Goal: Task Accomplishment & Management: Manage account settings

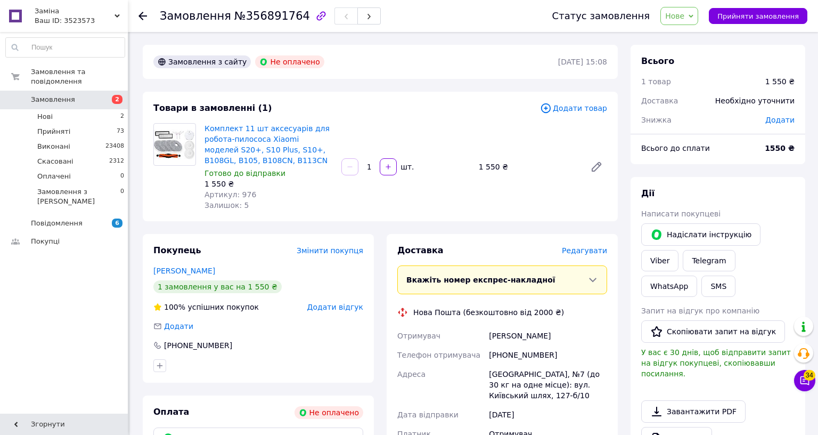
click at [684, 17] on span "Нове" at bounding box center [674, 16] width 19 height 9
click at [710, 37] on li "Прийнято" at bounding box center [685, 37] width 49 height 16
click at [679, 250] on link "Viber" at bounding box center [659, 260] width 37 height 21
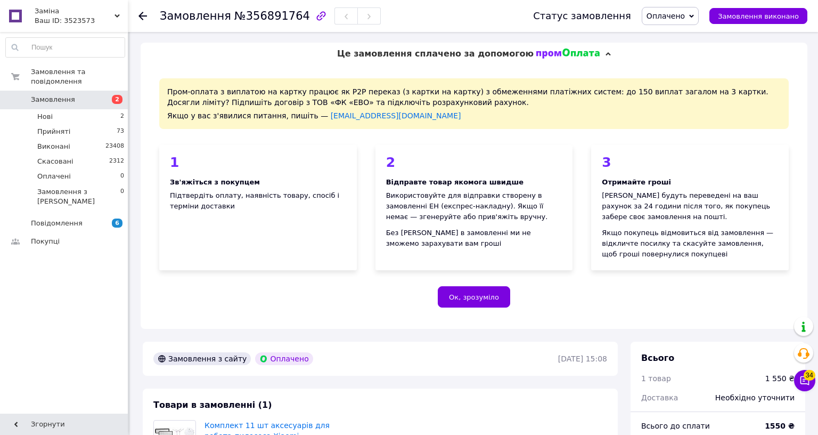
click at [699, 23] on span "Оплачено" at bounding box center [670, 16] width 57 height 18
click at [698, 38] on li "Прийнято" at bounding box center [670, 37] width 56 height 16
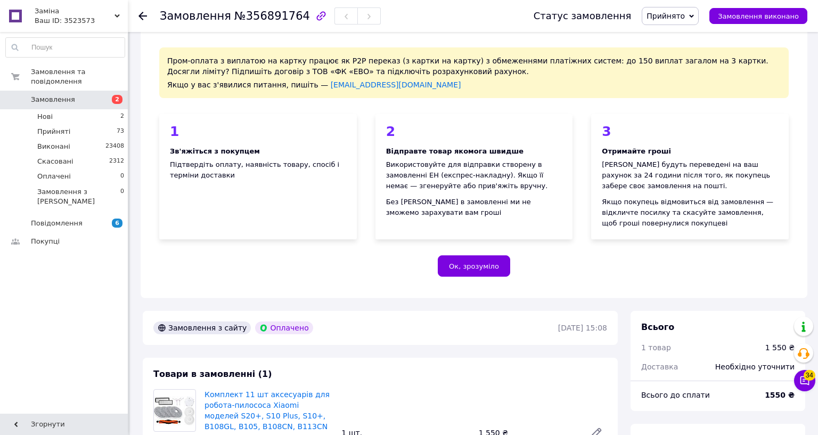
scroll to position [142, 0]
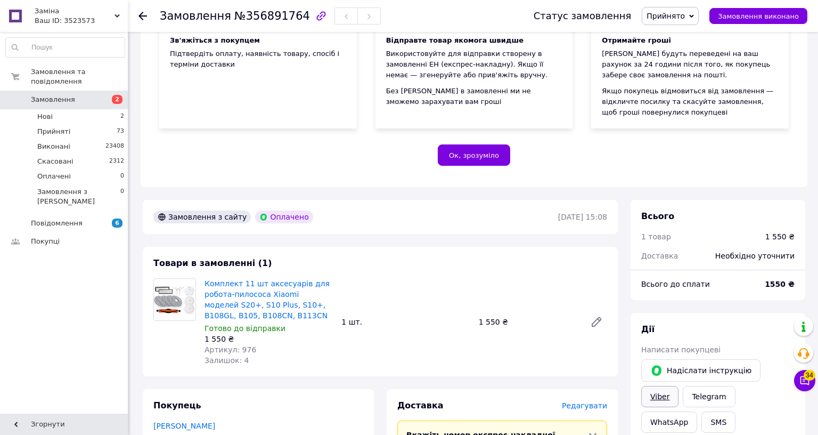
click at [679, 386] on link "Viber" at bounding box center [659, 396] width 37 height 21
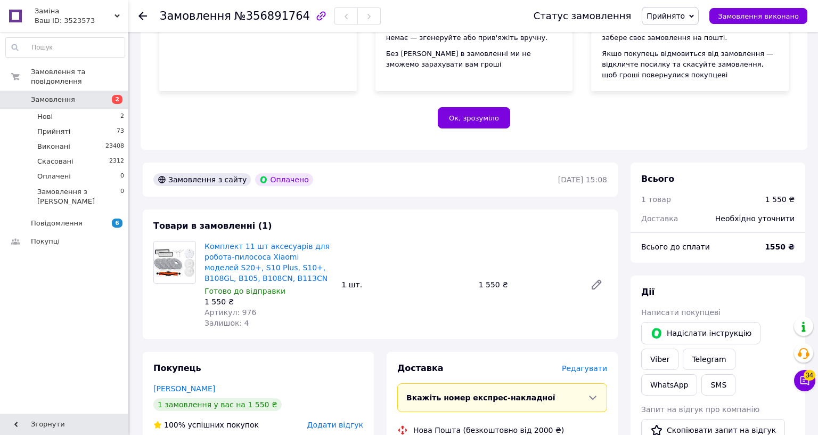
scroll to position [355, 0]
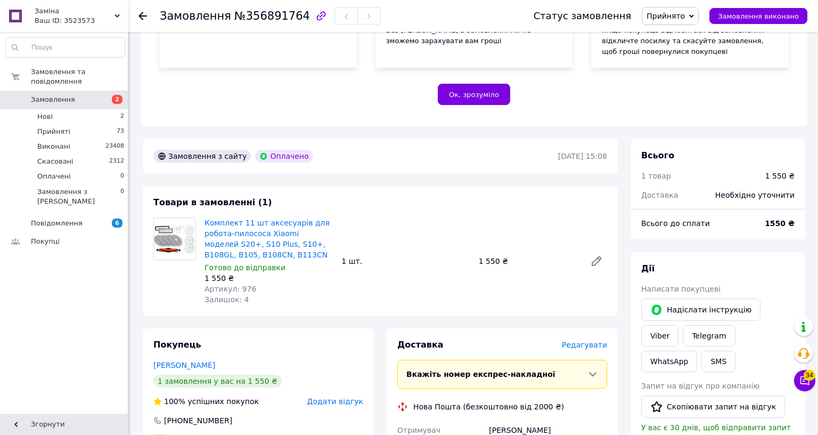
scroll to position [213, 0]
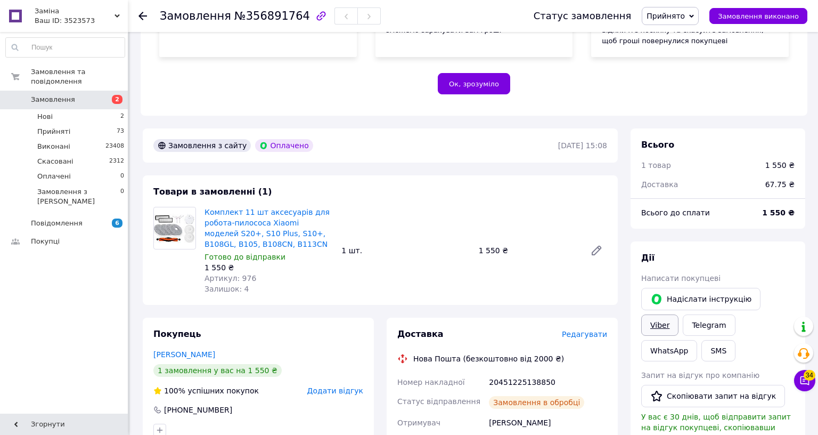
click at [679, 314] on link "Viber" at bounding box center [659, 324] width 37 height 21
drag, startPoint x: 745, startPoint y: 325, endPoint x: 522, endPoint y: 332, distance: 222.8
copy div "Номер накладної 20451225138850"
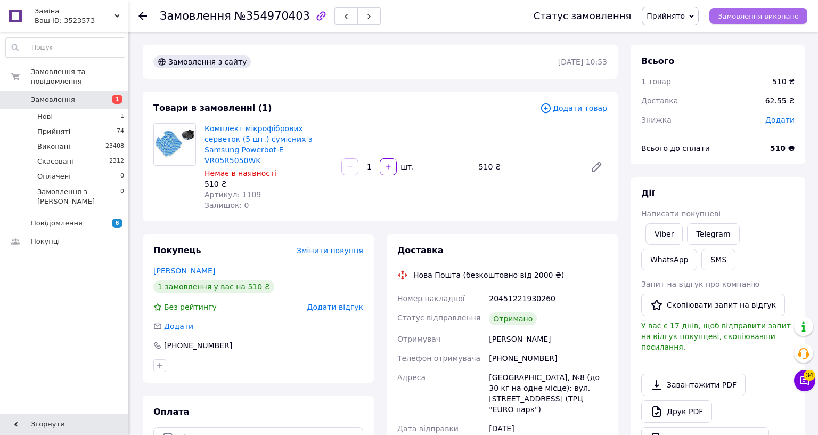
click at [799, 12] on span "Замовлення виконано" at bounding box center [758, 16] width 81 height 8
click at [683, 231] on link "Viber" at bounding box center [664, 233] width 37 height 21
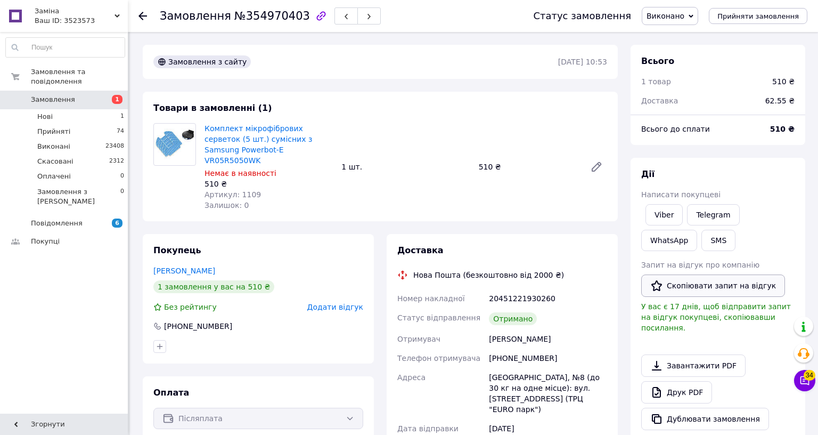
drag, startPoint x: 984, startPoint y: 284, endPoint x: 907, endPoint y: 288, distance: 77.9
click at [785, 284] on button "Скопіювати запит на відгук" at bounding box center [713, 285] width 144 height 22
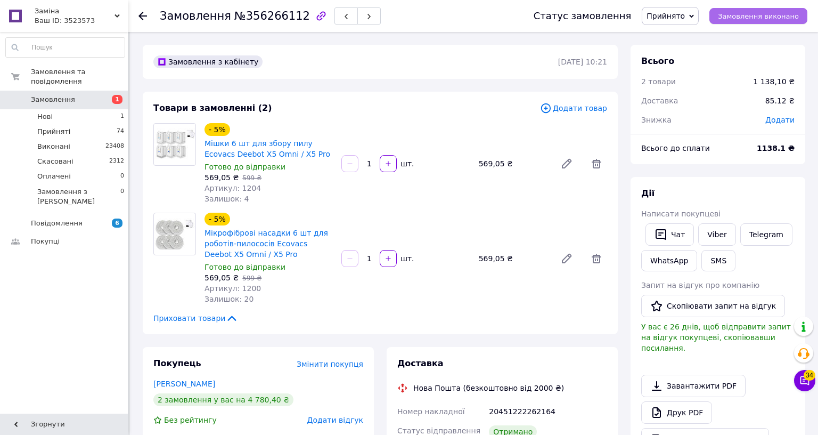
click at [799, 17] on span "Замовлення виконано" at bounding box center [758, 16] width 81 height 8
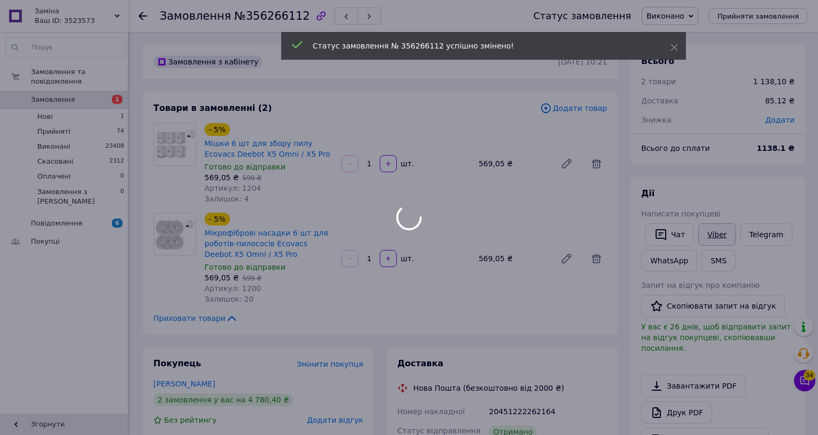
click at [736, 230] on link "Viber" at bounding box center [716, 234] width 37 height 22
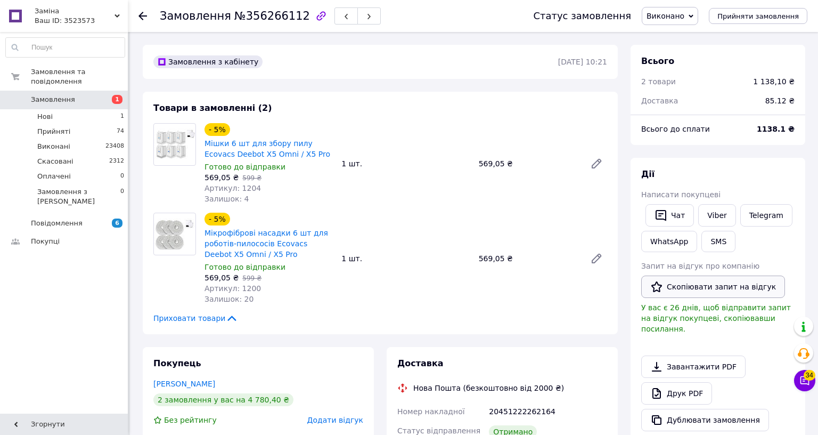
click at [785, 288] on button "Скопіювати запит на відгук" at bounding box center [713, 286] width 144 height 22
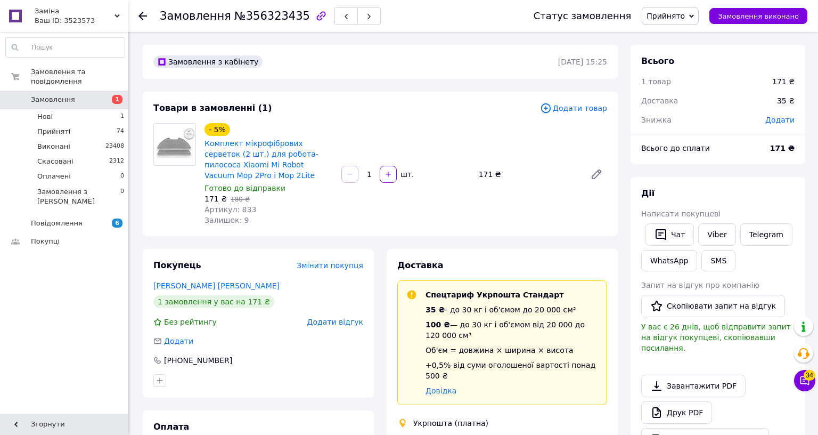
click at [808, 26] on div "Статус замовлення Прийнято Виконано Скасовано Оплачено Замовлення виконано" at bounding box center [659, 16] width 295 height 32
click at [799, 18] on span "Замовлення виконано" at bounding box center [758, 16] width 81 height 8
click at [736, 229] on link "Viber" at bounding box center [716, 234] width 37 height 22
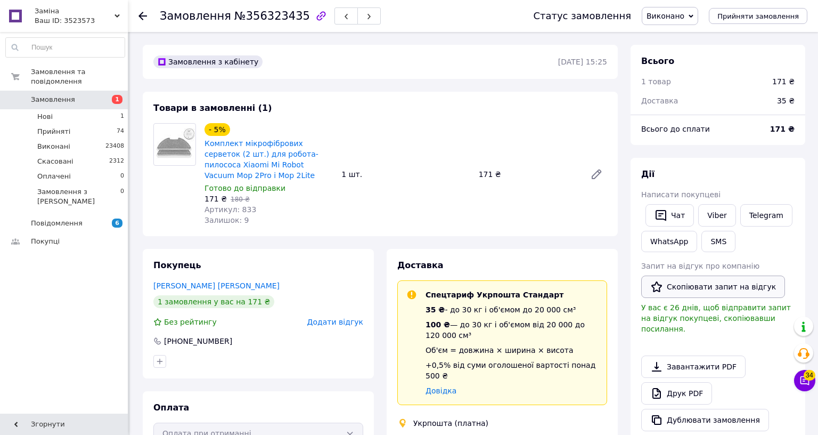
click at [785, 282] on button "Скопіювати запит на відгук" at bounding box center [713, 286] width 144 height 22
click at [736, 218] on link "Viber" at bounding box center [716, 215] width 37 height 22
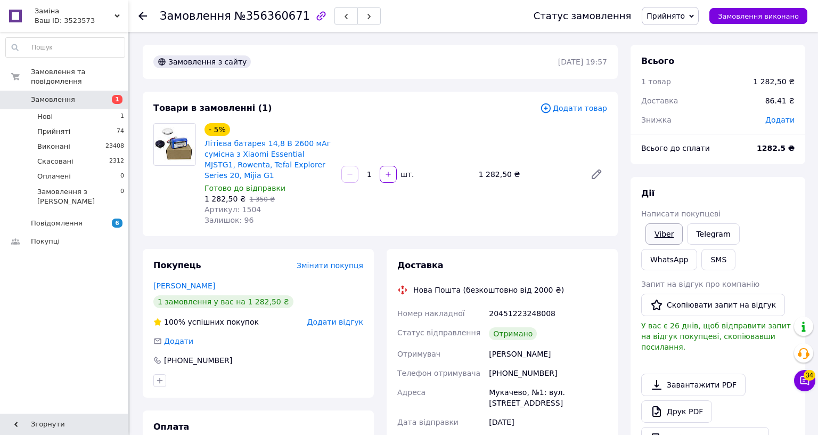
click at [683, 234] on link "Viber" at bounding box center [664, 233] width 37 height 21
click at [799, 18] on span "Замовлення виконано" at bounding box center [758, 16] width 81 height 8
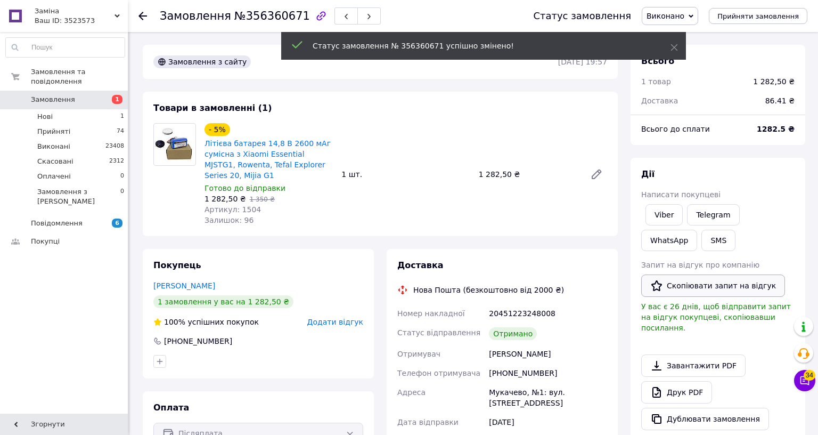
drag, startPoint x: 955, startPoint y: 284, endPoint x: 948, endPoint y: 284, distance: 6.9
click at [785, 284] on button "Скопіювати запит на відгук" at bounding box center [713, 285] width 144 height 22
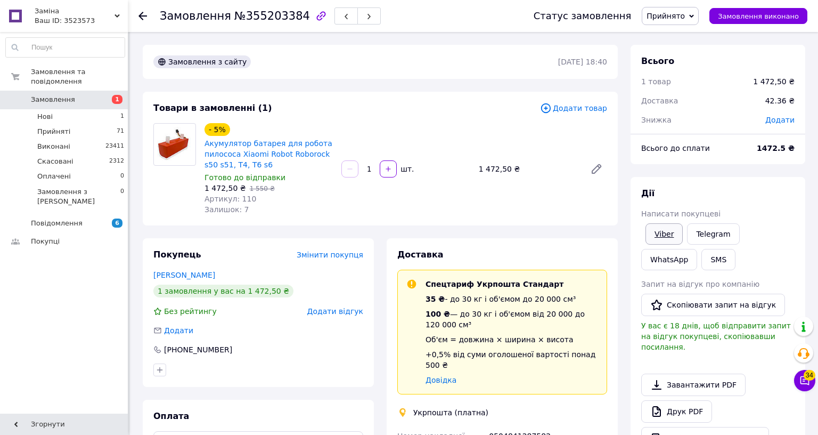
click at [683, 226] on link "Viber" at bounding box center [664, 233] width 37 height 21
click at [739, 233] on link "Telegram" at bounding box center [713, 233] width 52 height 21
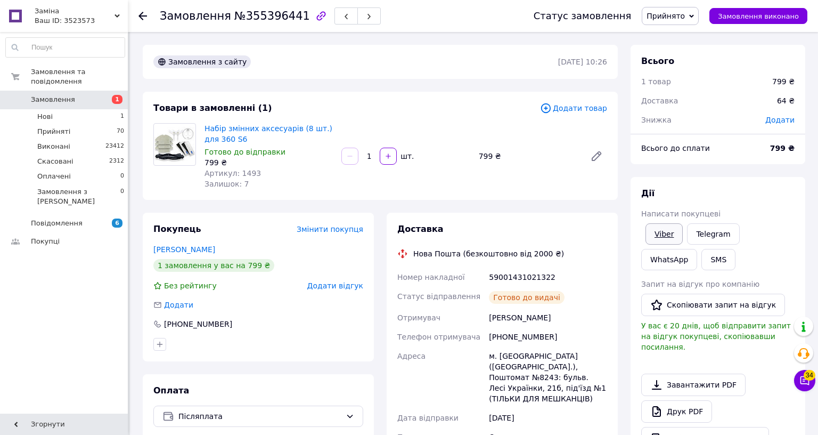
click at [683, 227] on link "Viber" at bounding box center [664, 233] width 37 height 21
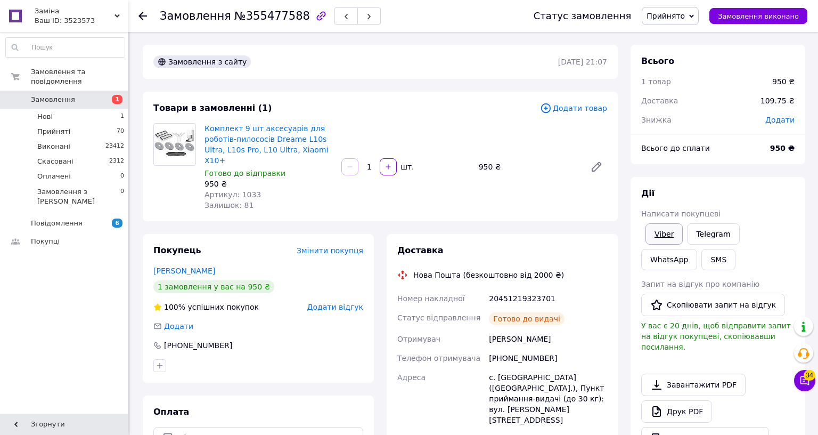
click at [683, 229] on link "Viber" at bounding box center [664, 233] width 37 height 21
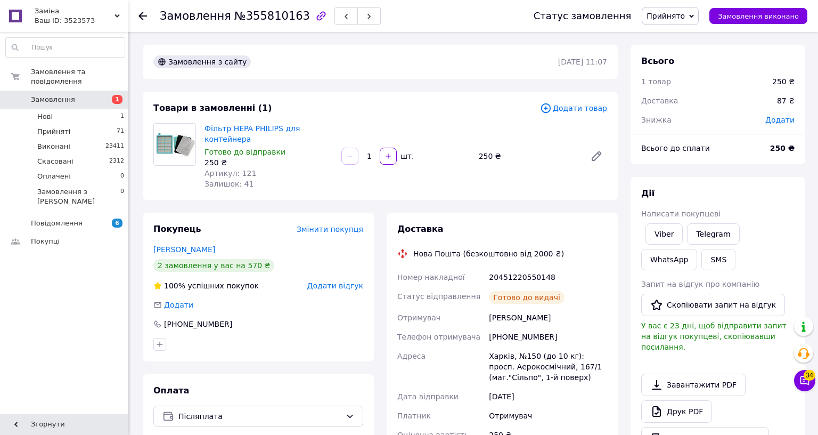
drag, startPoint x: 917, startPoint y: 227, endPoint x: 818, endPoint y: 263, distance: 105.1
click at [683, 227] on link "Viber" at bounding box center [664, 233] width 37 height 21
click at [683, 234] on link "Viber" at bounding box center [664, 233] width 37 height 21
click at [183, 245] on link "Пивнев Антуан" at bounding box center [184, 249] width 62 height 9
click at [683, 234] on link "Viber" at bounding box center [664, 233] width 37 height 21
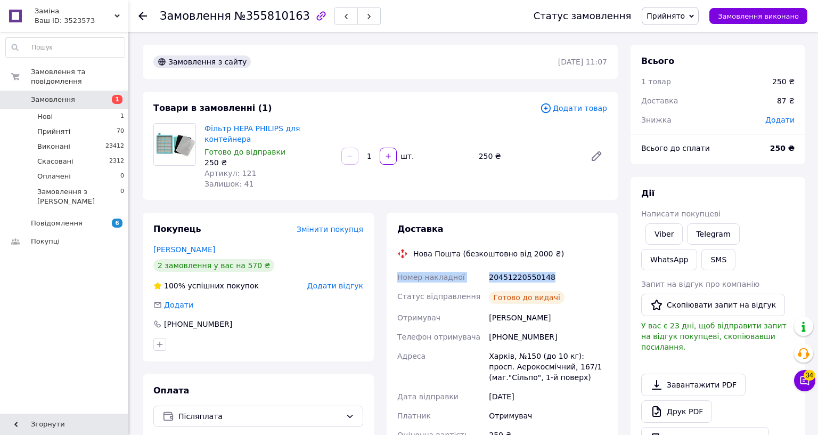
drag, startPoint x: 657, startPoint y: 265, endPoint x: 517, endPoint y: 266, distance: 140.1
click at [517, 266] on div "Доставка Нова Пошта (безкоштовно від 2000 ₴) Номер накладної 20451220550148 Ста…" at bounding box center [502, 393] width 231 height 360
copy div "Номер накладної 20451220550148"
click at [683, 233] on link "Viber" at bounding box center [664, 233] width 37 height 21
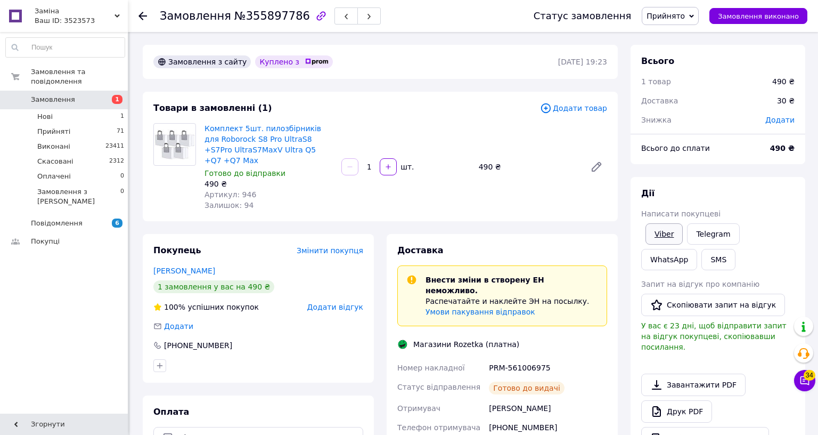
click at [683, 232] on link "Viber" at bounding box center [664, 233] width 37 height 21
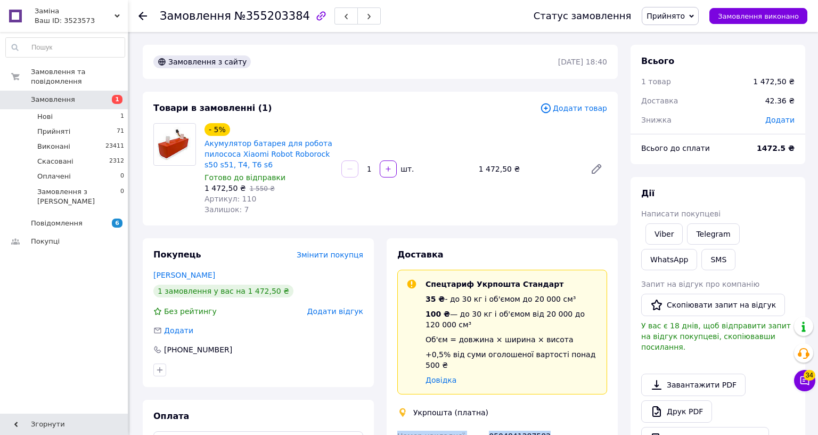
drag, startPoint x: 760, startPoint y: 403, endPoint x: 527, endPoint y: 403, distance: 232.8
copy div "Номер накладної 0504841287582"
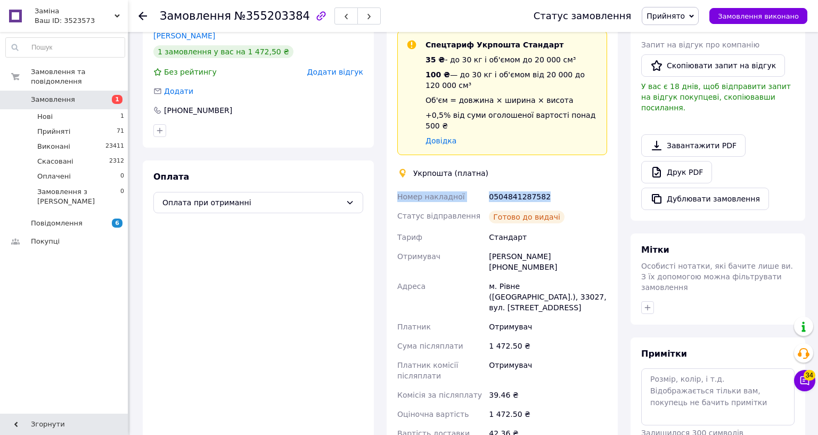
scroll to position [224, 0]
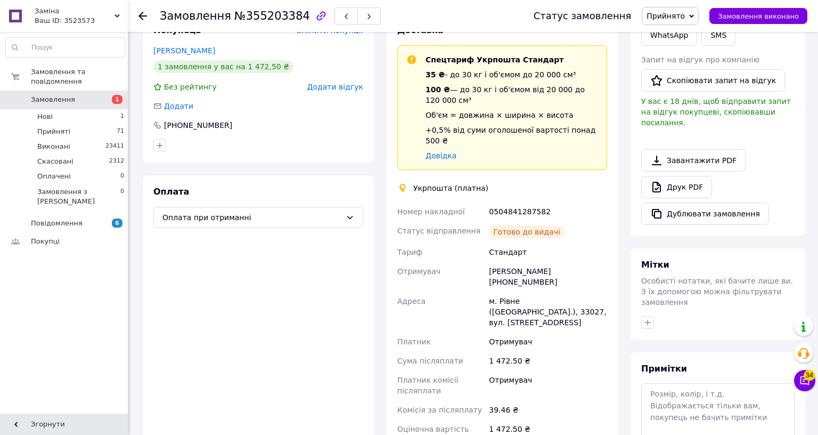
click at [487, 332] on div "Платник" at bounding box center [441, 341] width 92 height 19
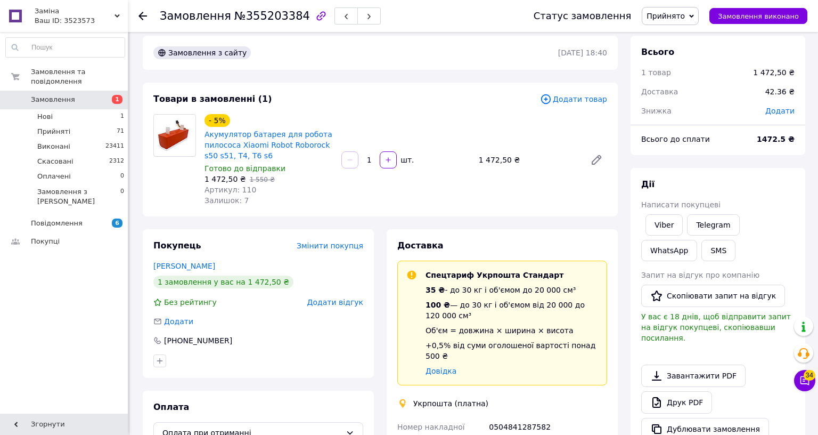
scroll to position [0, 0]
